Goal: Information Seeking & Learning: Understand process/instructions

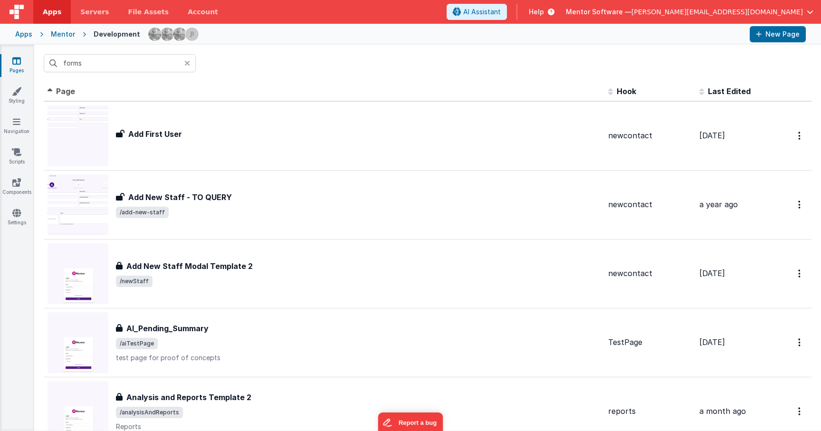
scroll to position [1900, 0]
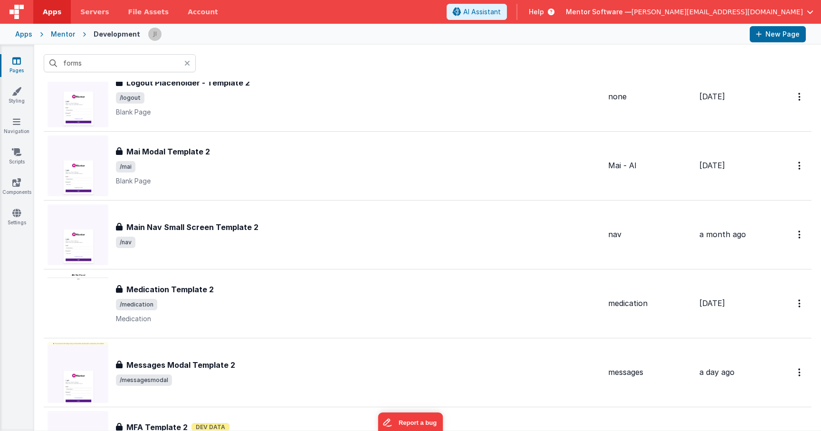
click at [152, 74] on div "forms" at bounding box center [427, 63] width 787 height 37
click at [146, 62] on input "forms" at bounding box center [120, 63] width 152 height 18
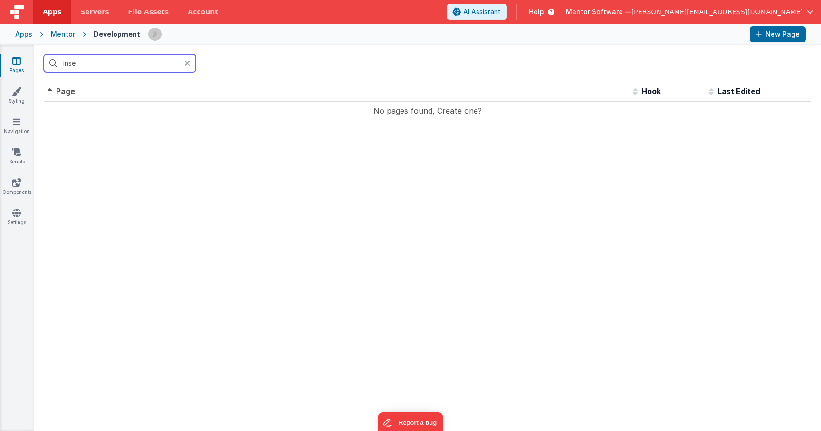
scroll to position [0, 0]
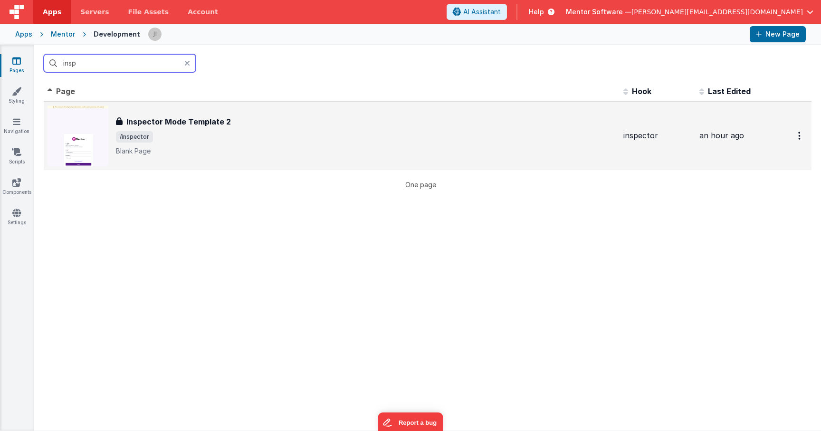
type input "insp"
click at [244, 133] on span "/inspector" at bounding box center [366, 136] width 500 height 11
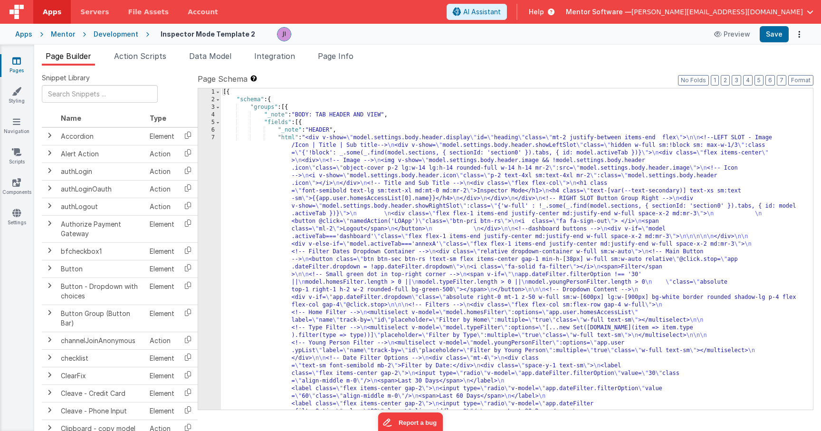
click at [150, 43] on div "Apps Mentor Development Inspector Mode Template 2 Preview Save" at bounding box center [410, 34] width 821 height 21
click at [153, 52] on span "Action Scripts" at bounding box center [140, 56] width 52 height 10
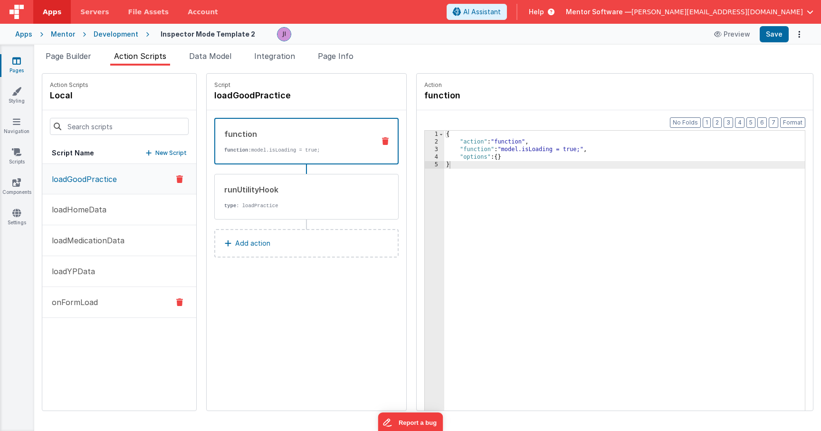
click at [121, 306] on button "onFormLoad" at bounding box center [119, 302] width 154 height 31
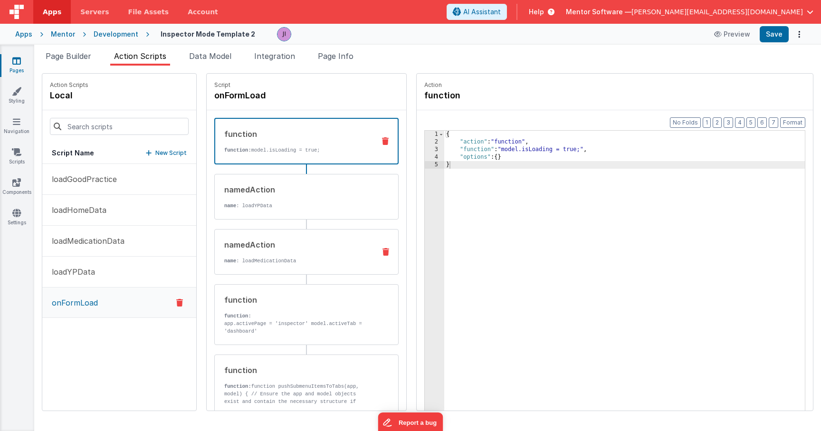
click at [308, 257] on p "name : loadMedicationData" at bounding box center [296, 261] width 144 height 8
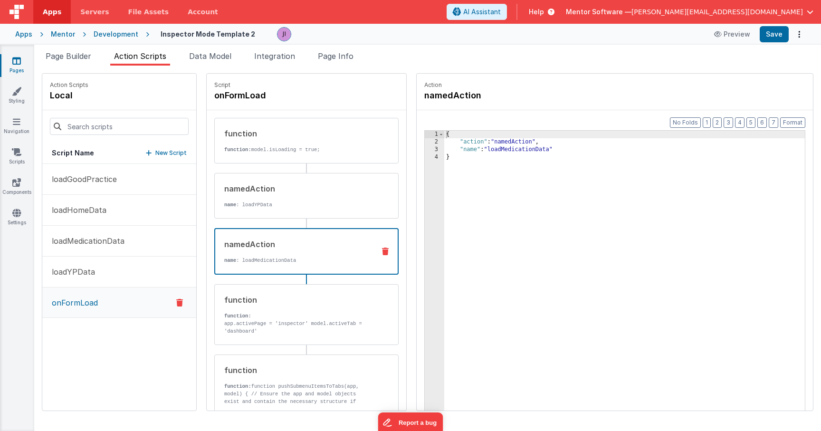
click at [382, 250] on icon at bounding box center [385, 252] width 7 height 8
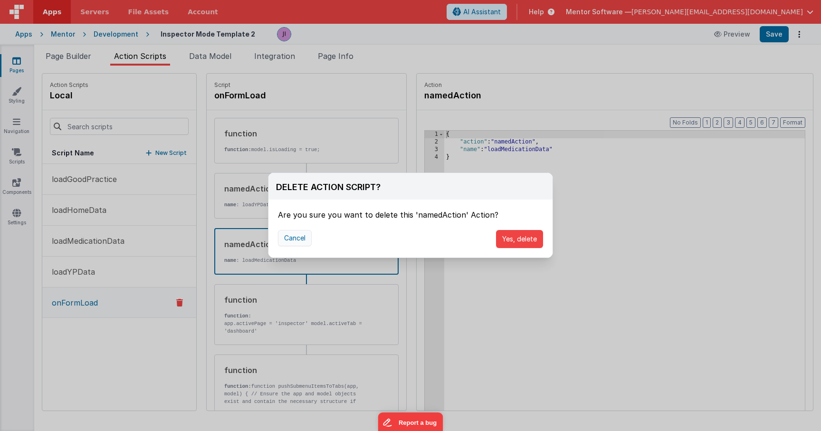
click at [285, 237] on button "Cancel" at bounding box center [295, 238] width 34 height 16
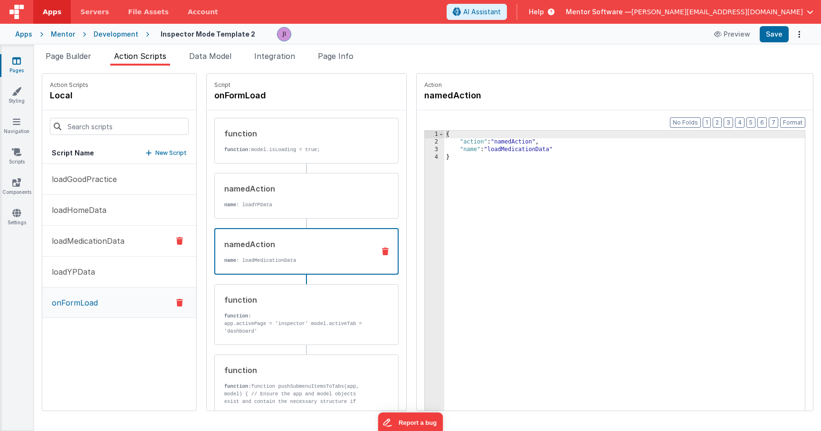
click at [73, 240] on p "loadMedicationData" at bounding box center [85, 240] width 78 height 11
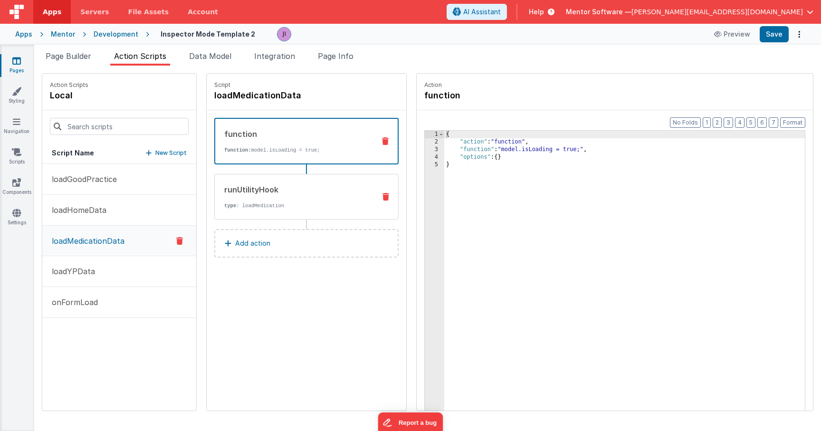
click at [353, 187] on div "runUtilityHook" at bounding box center [296, 189] width 144 height 11
click at [284, 146] on div "function function: model.isLoading = true;" at bounding box center [291, 141] width 152 height 26
click at [331, 195] on div "runUtilityHook type : loadMedication" at bounding box center [291, 197] width 153 height 26
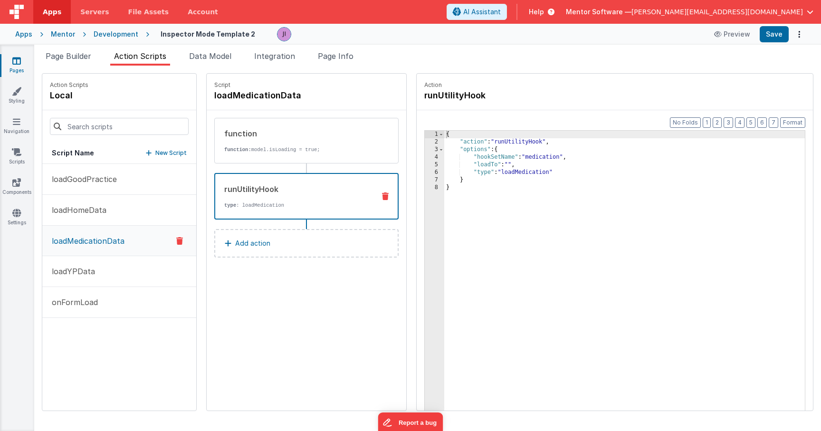
click at [435, 158] on div "4" at bounding box center [434, 158] width 19 height 8
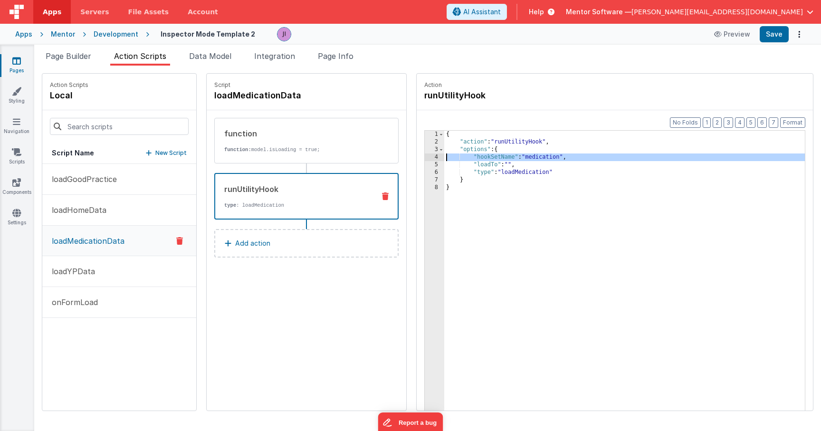
drag, startPoint x: 437, startPoint y: 157, endPoint x: 446, endPoint y: 157, distance: 9.0
click at [446, 157] on div "1 2 3 4 5 6 7 8 { "action" : "runUtilityHook" , "options" : { "hookSetName" : "…" at bounding box center [614, 285] width 381 height 310
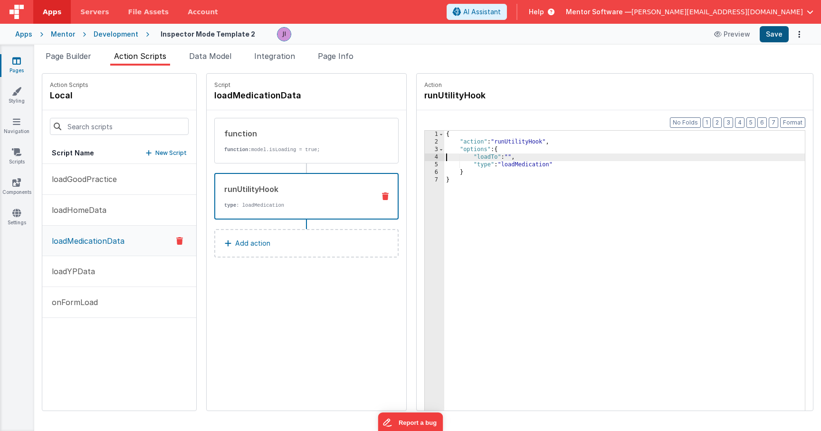
click at [771, 35] on button "Save" at bounding box center [774, 34] width 29 height 16
click at [88, 210] on p "loadHomeData" at bounding box center [76, 209] width 60 height 11
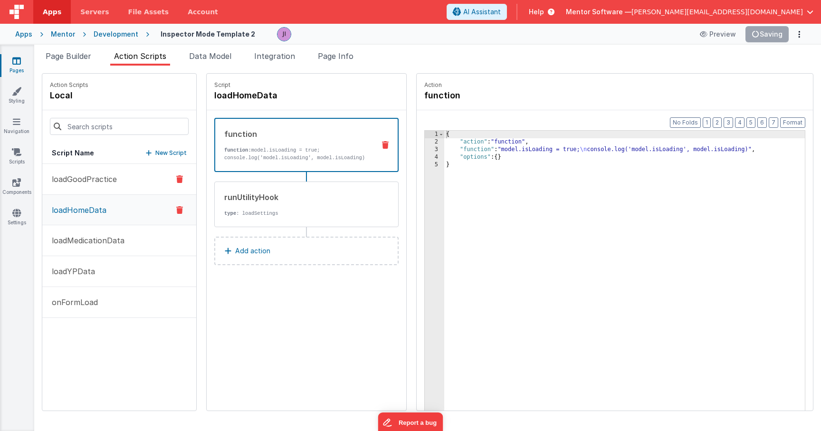
click at [89, 190] on button "loadGoodPractice" at bounding box center [119, 179] width 154 height 31
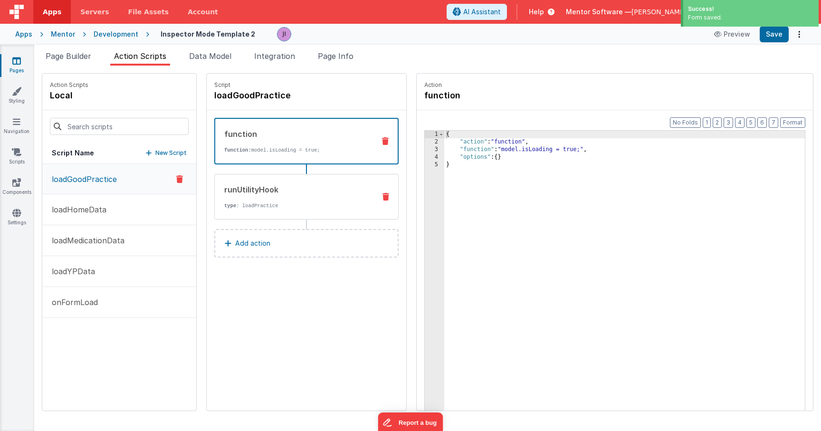
click at [277, 183] on div "runUtilityHook type : loadPractice" at bounding box center [306, 197] width 184 height 46
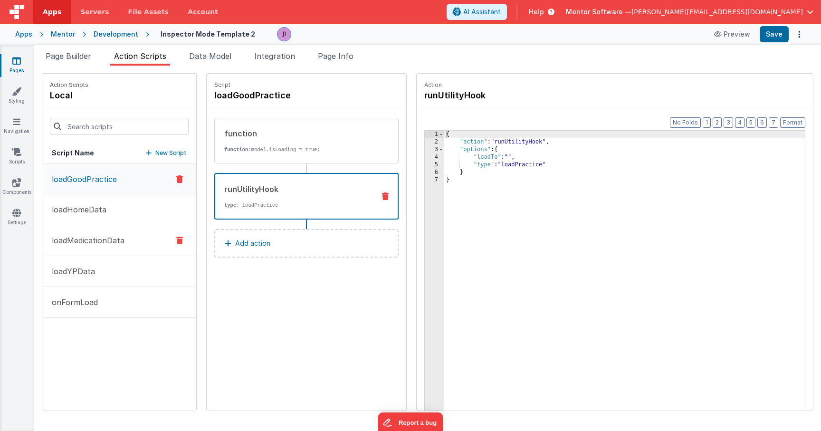
click at [117, 231] on button "loadMedicationData" at bounding box center [119, 240] width 154 height 31
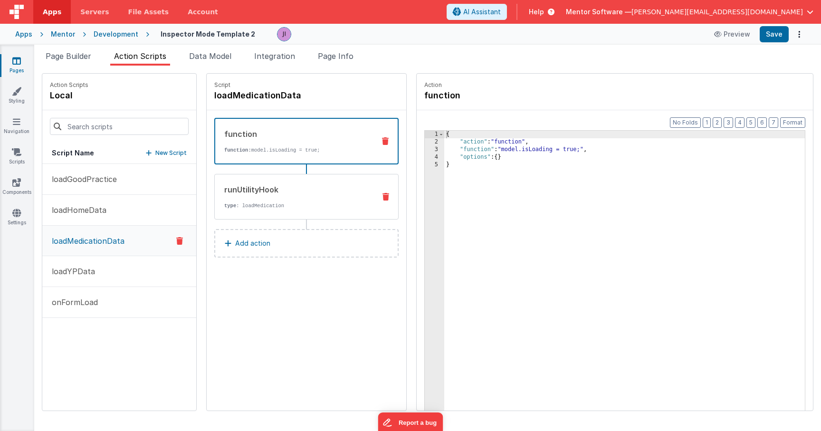
click at [338, 185] on div "runUtilityHook" at bounding box center [296, 189] width 144 height 11
